Goal: Transaction & Acquisition: Obtain resource

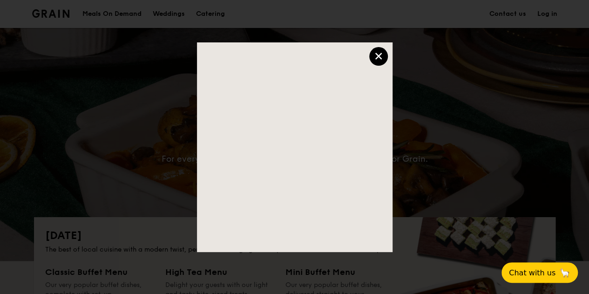
click at [376, 59] on div "×" at bounding box center [378, 56] width 19 height 19
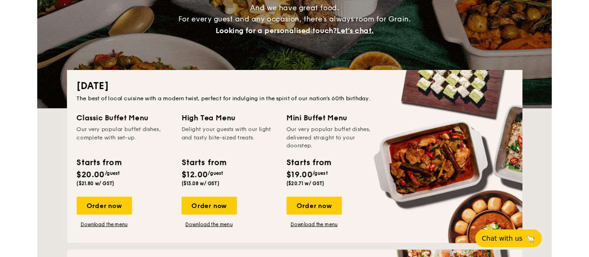
scroll to position [211, 0]
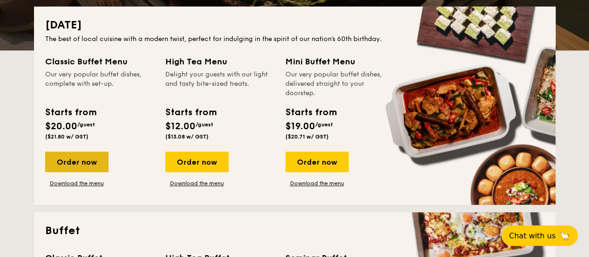
click at [82, 160] on div "Order now" at bounding box center [76, 161] width 63 height 21
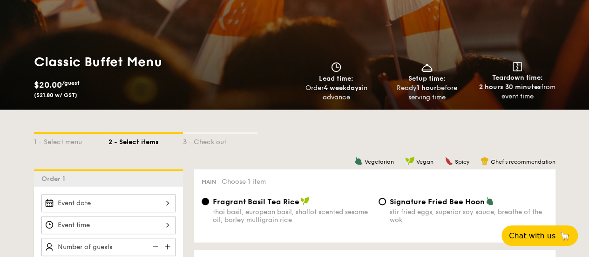
scroll to position [93, 0]
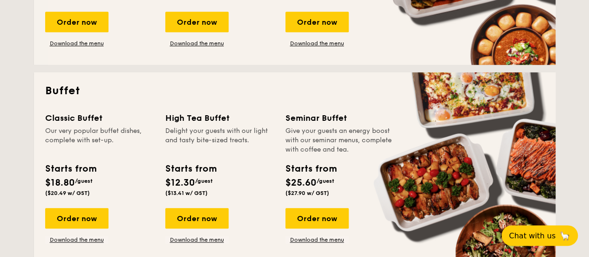
scroll to position [397, 0]
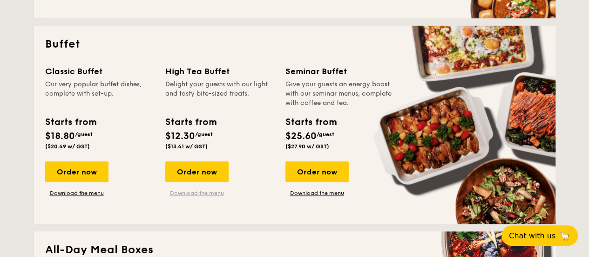
click at [201, 191] on link "Download the menu" at bounding box center [196, 192] width 63 height 7
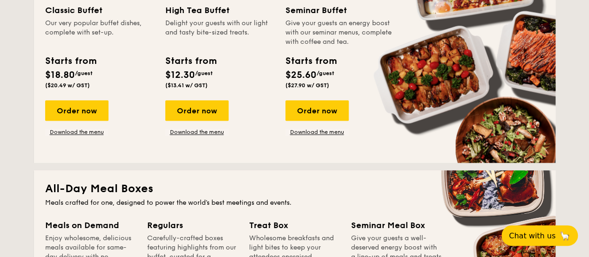
scroll to position [444, 0]
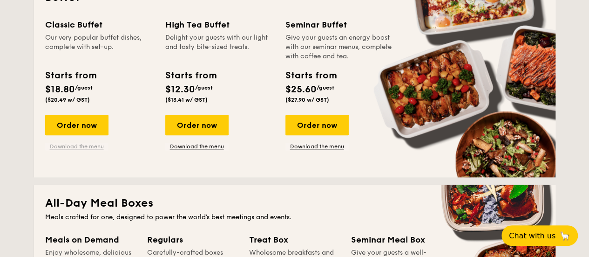
click at [85, 147] on link "Download the menu" at bounding box center [76, 146] width 63 height 7
